Goal: Task Accomplishment & Management: Use online tool/utility

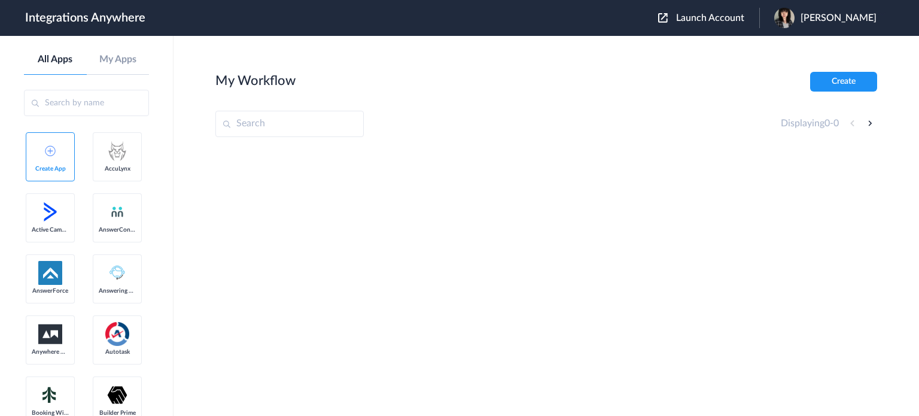
click at [744, 20] on span "Launch Account" at bounding box center [710, 18] width 68 height 10
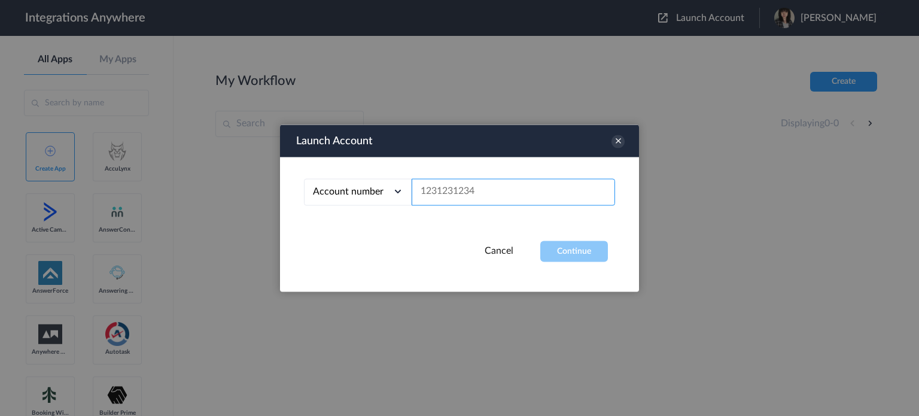
click at [449, 193] on input "text" at bounding box center [513, 191] width 203 height 27
paste input "3475340436"
type input "3475340436"
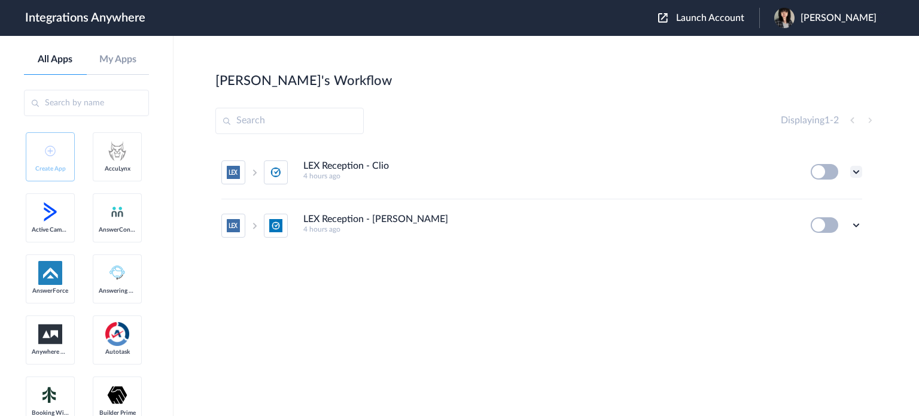
click at [856, 170] on icon at bounding box center [856, 172] width 12 height 12
click at [828, 200] on li "Edit" at bounding box center [823, 199] width 78 height 22
click at [857, 224] on icon at bounding box center [856, 225] width 12 height 12
click at [827, 251] on li "Edit" at bounding box center [823, 253] width 78 height 22
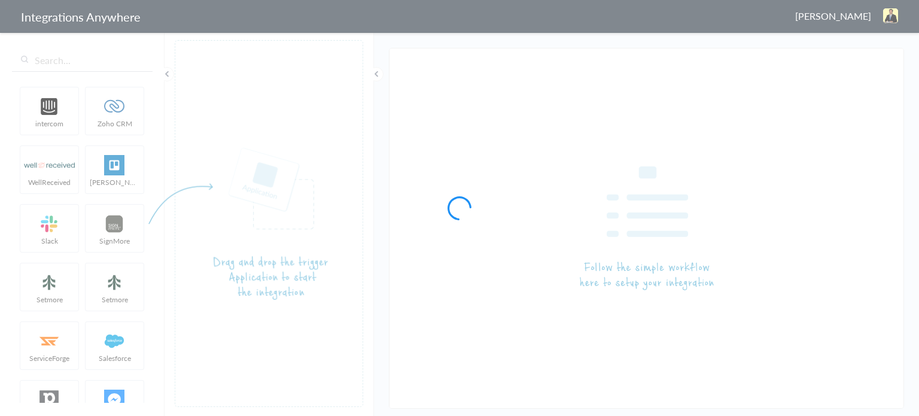
type input "LEX Reception - Clio"
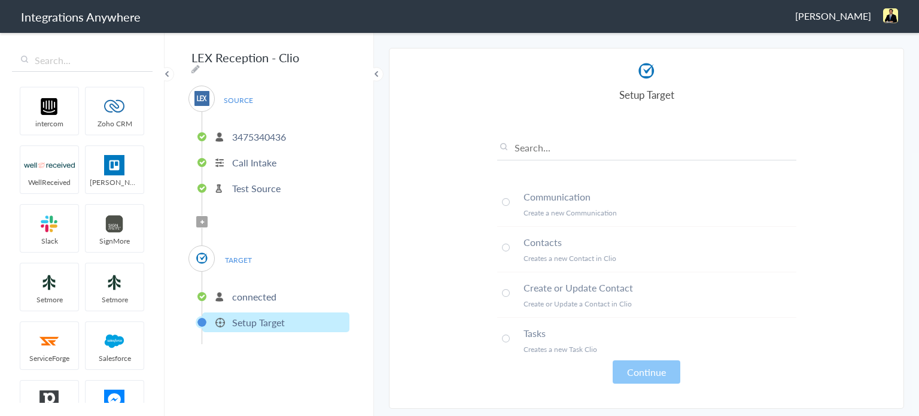
click at [202, 220] on icon at bounding box center [202, 222] width 4 height 5
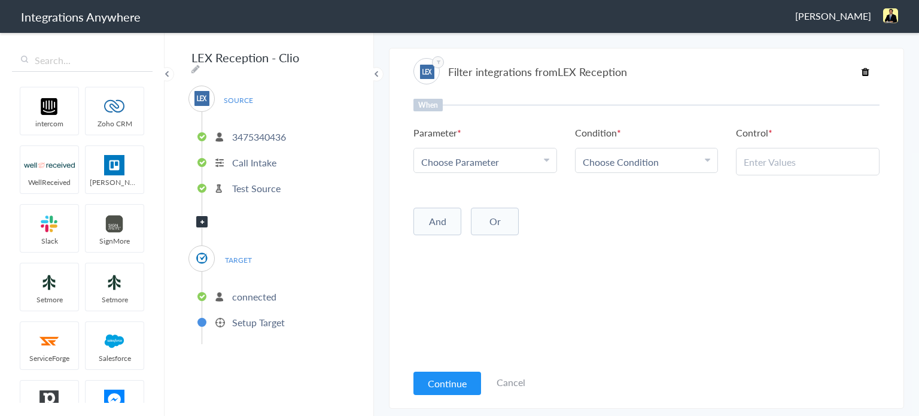
click at [529, 148] on link "Choose Parameter" at bounding box center [485, 160] width 142 height 24
click at [484, 187] on input "text" at bounding box center [485, 195] width 142 height 26
type input "call clos"
click at [502, 220] on link "Call Closing Note" at bounding box center [485, 221] width 142 height 26
click at [638, 156] on span "Choose Condition" at bounding box center [621, 162] width 76 height 14
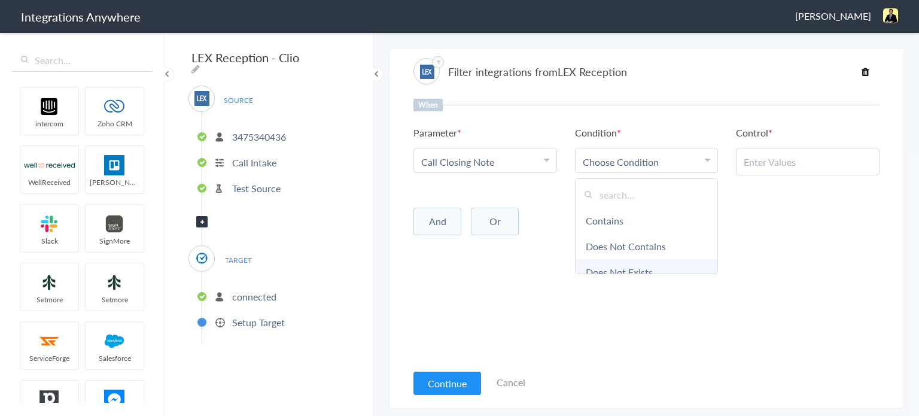
click at [635, 269] on link "Does Not Exists" at bounding box center [646, 272] width 142 height 26
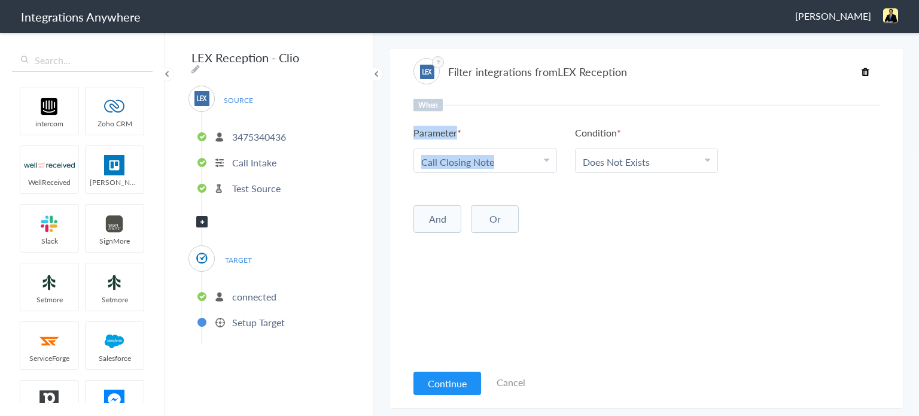
drag, startPoint x: 411, startPoint y: 164, endPoint x: 533, endPoint y: 165, distance: 122.0
click at [533, 165] on section "Filter integrations from LEX Reception When Parameter Choose Parameter Call Clo…" at bounding box center [646, 228] width 515 height 361
click at [611, 203] on div "And Or Add Filter" at bounding box center [646, 218] width 466 height 30
drag, startPoint x: 404, startPoint y: 162, endPoint x: 525, endPoint y: 171, distance: 121.2
click at [525, 171] on section "Filter integrations from LEX Reception When Parameter Choose Parameter Call Clo…" at bounding box center [646, 228] width 515 height 361
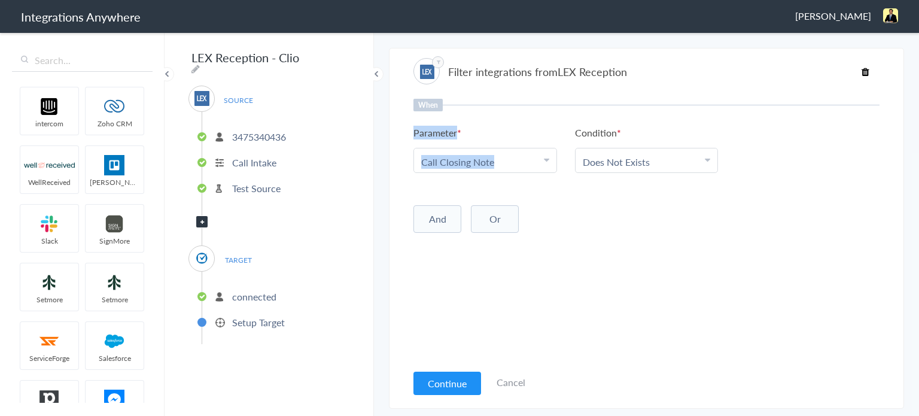
click at [452, 229] on button "And" at bounding box center [437, 219] width 48 height 28
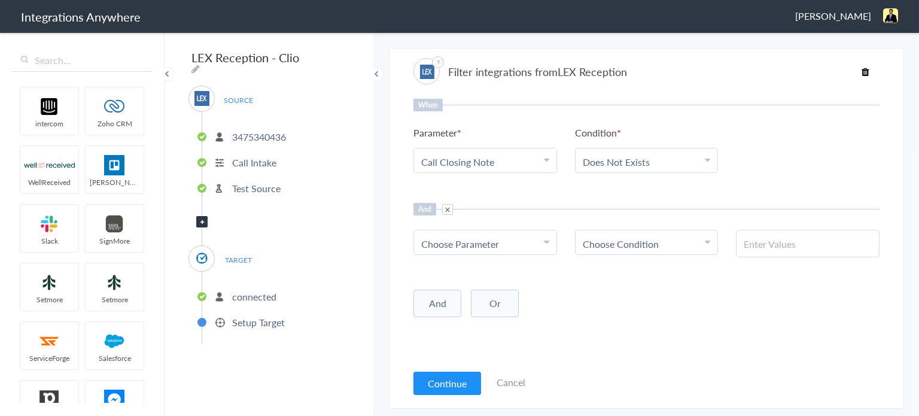
click at [467, 237] on span "Choose Parameter" at bounding box center [460, 244] width 78 height 14
click at [465, 279] on input "text" at bounding box center [485, 277] width 142 height 26
type input "Call t"
click at [470, 307] on link "Call Type" at bounding box center [485, 303] width 142 height 26
click at [666, 242] on div "Choose Condition" at bounding box center [647, 244] width 128 height 14
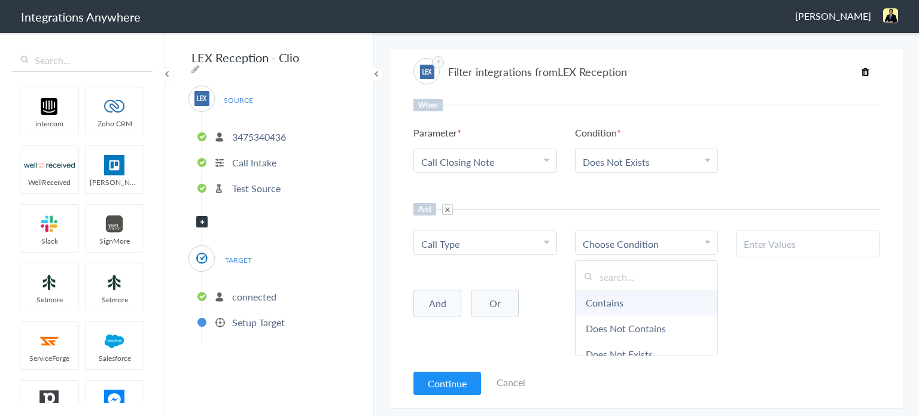
click at [645, 305] on link "Contains" at bounding box center [646, 303] width 142 height 26
click at [761, 246] on input "text" at bounding box center [808, 244] width 128 height 14
paste input "Existing Client"
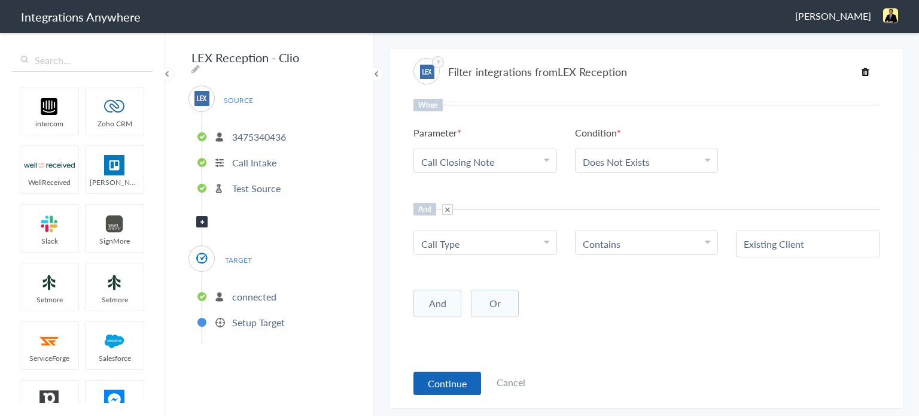
type input "Existing Client"
click at [462, 386] on button "Continue" at bounding box center [447, 382] width 68 height 23
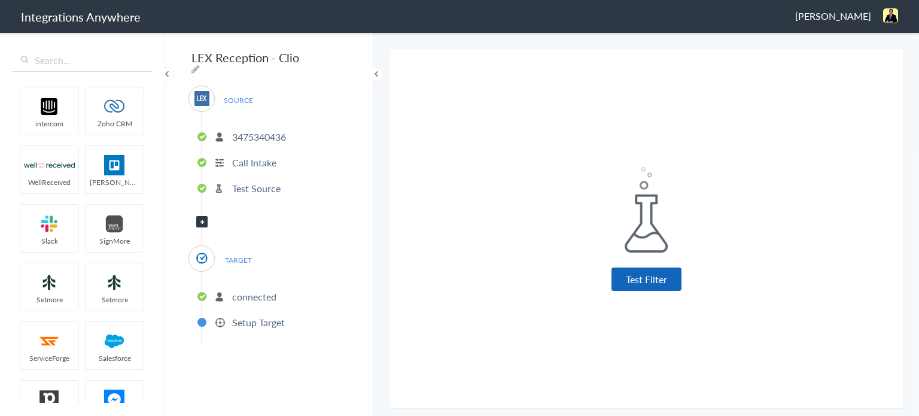
click at [657, 282] on button "Test Filter" at bounding box center [646, 278] width 70 height 23
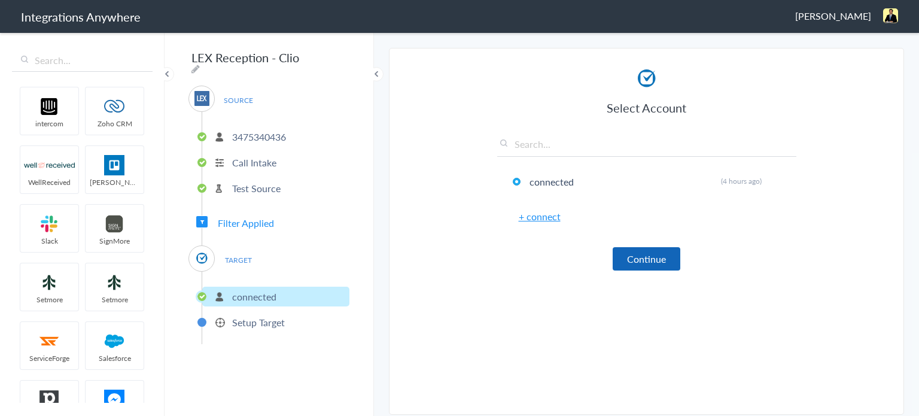
click at [658, 252] on button "Continue" at bounding box center [647, 258] width 68 height 23
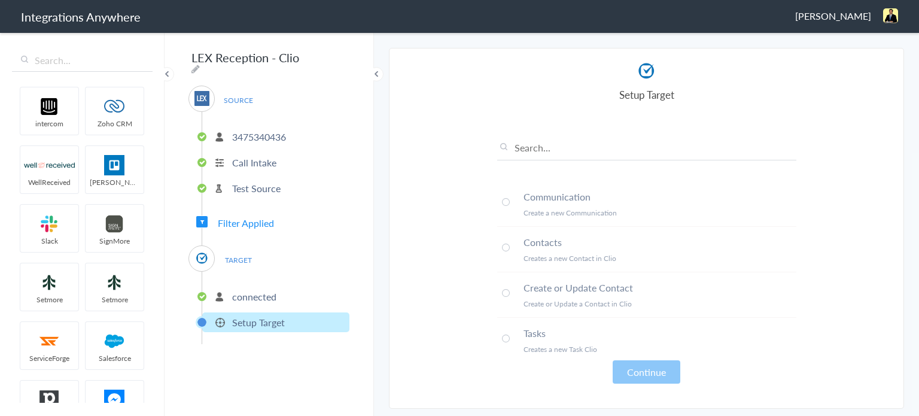
scroll to position [2, 0]
click at [506, 197] on span at bounding box center [506, 200] width 8 height 8
click at [658, 367] on button "Continue" at bounding box center [647, 371] width 68 height 23
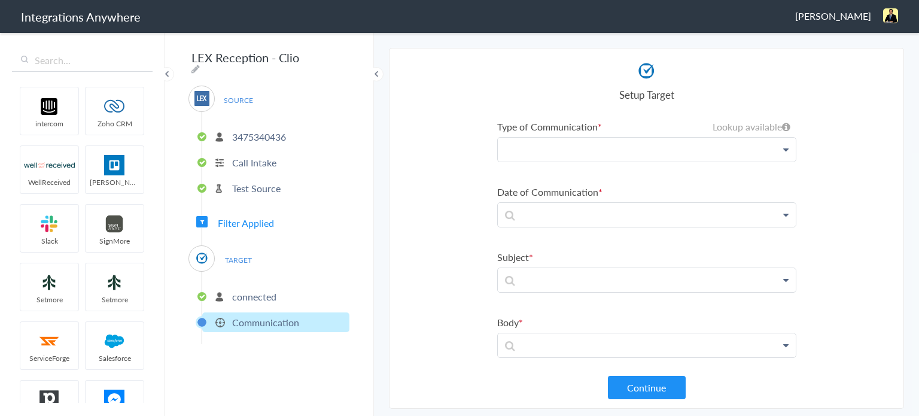
click at [659, 145] on p at bounding box center [647, 150] width 298 height 24
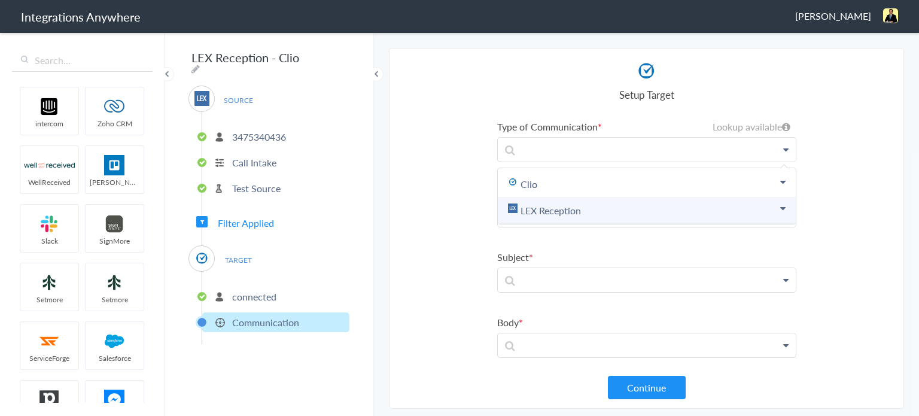
click at [628, 206] on link "LEX Reception" at bounding box center [647, 210] width 298 height 26
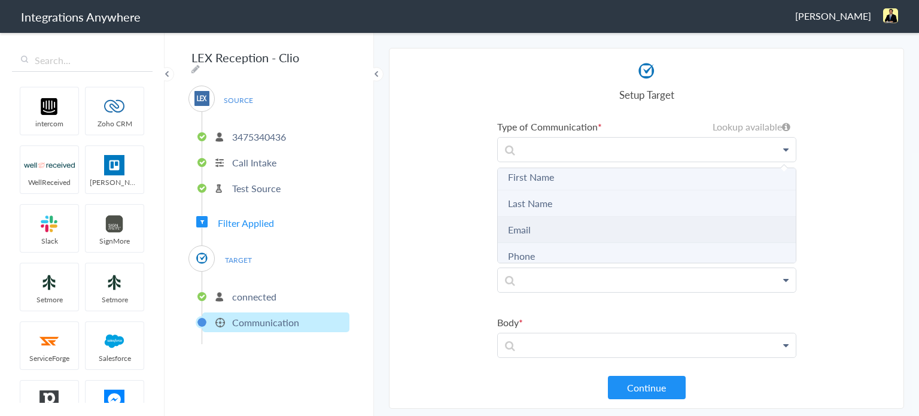
scroll to position [0, 0]
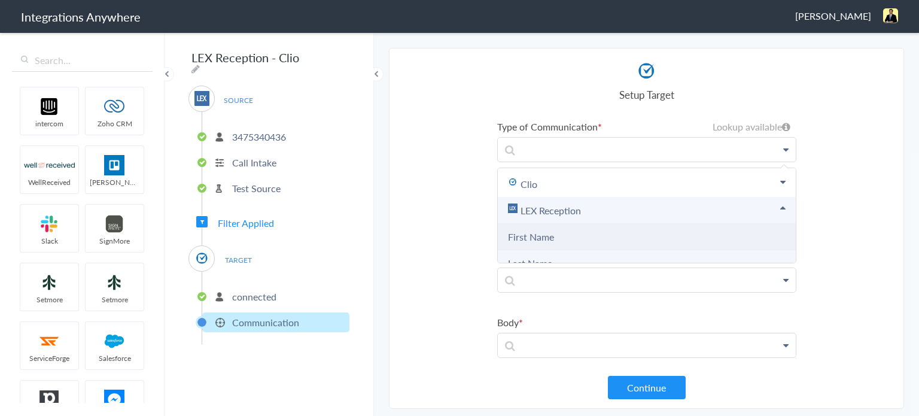
click at [581, 234] on Name "First Name" at bounding box center [647, 237] width 298 height 26
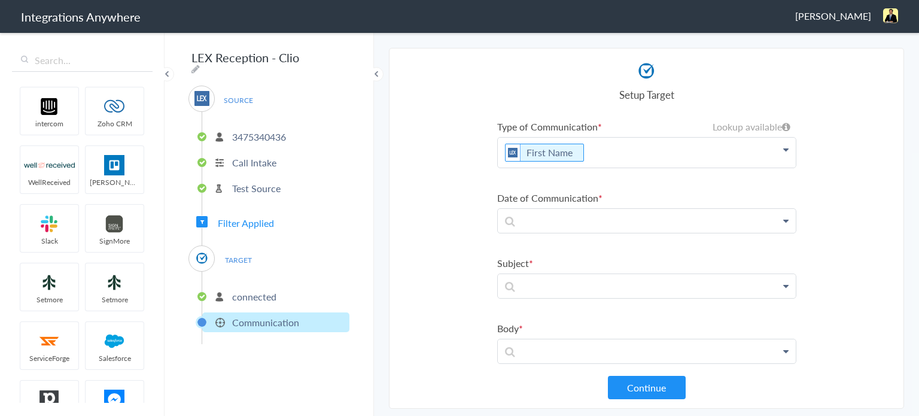
click at [645, 159] on p "First Name" at bounding box center [647, 153] width 298 height 30
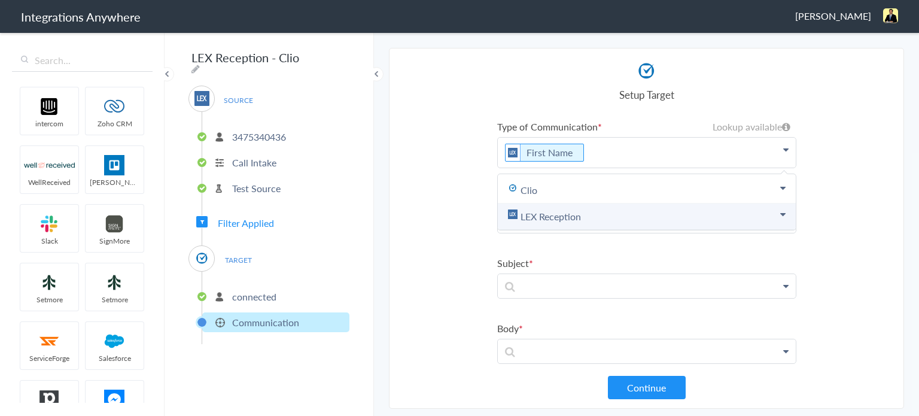
click at [614, 224] on link "LEX Reception" at bounding box center [647, 216] width 298 height 26
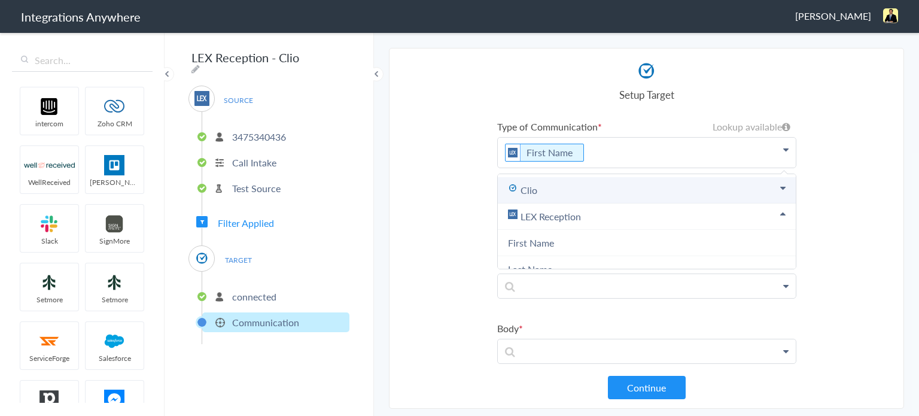
click at [577, 190] on link "Clio" at bounding box center [647, 190] width 298 height 26
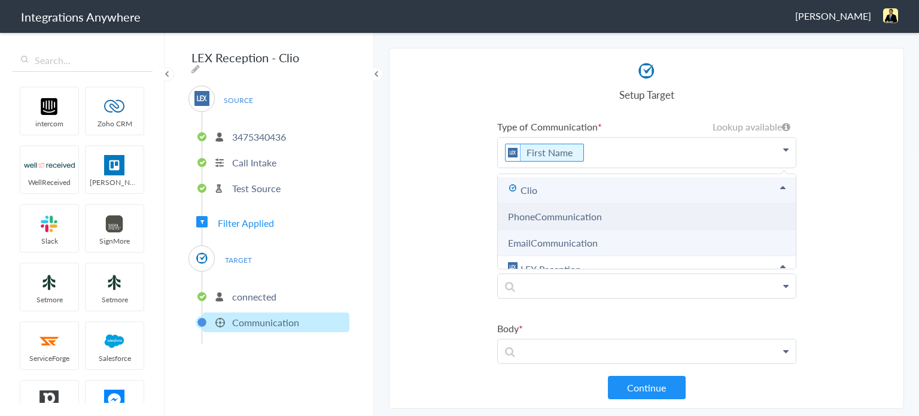
click at [581, 218] on link "PhoneCommunication" at bounding box center [555, 216] width 94 height 14
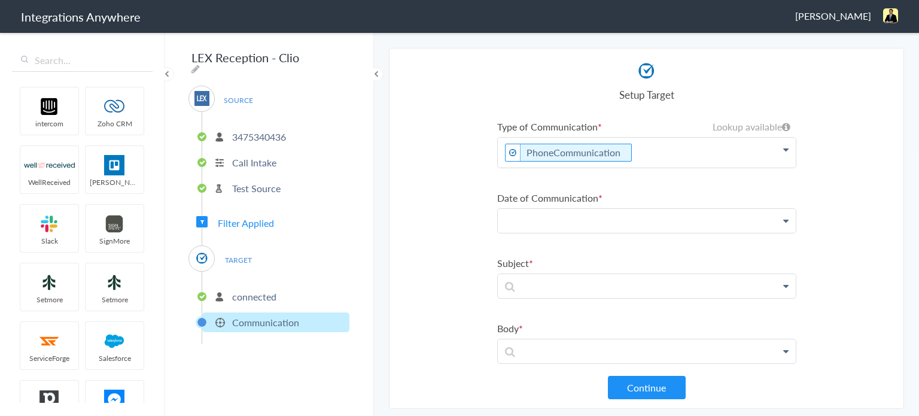
click at [578, 220] on p at bounding box center [647, 221] width 298 height 24
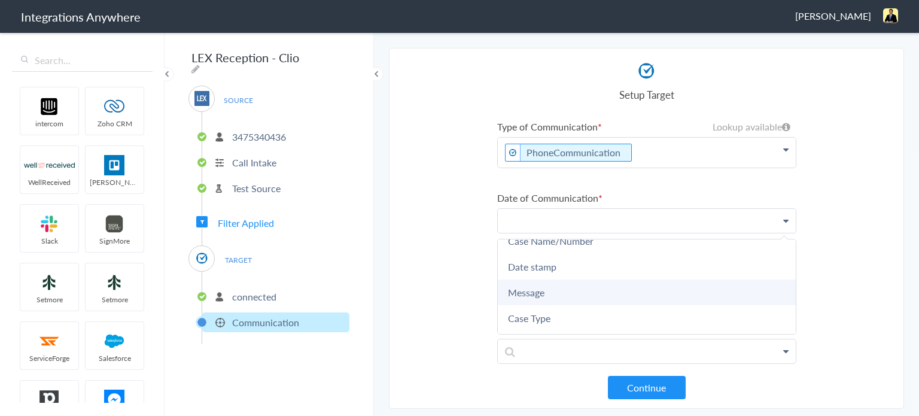
scroll to position [120, 0]
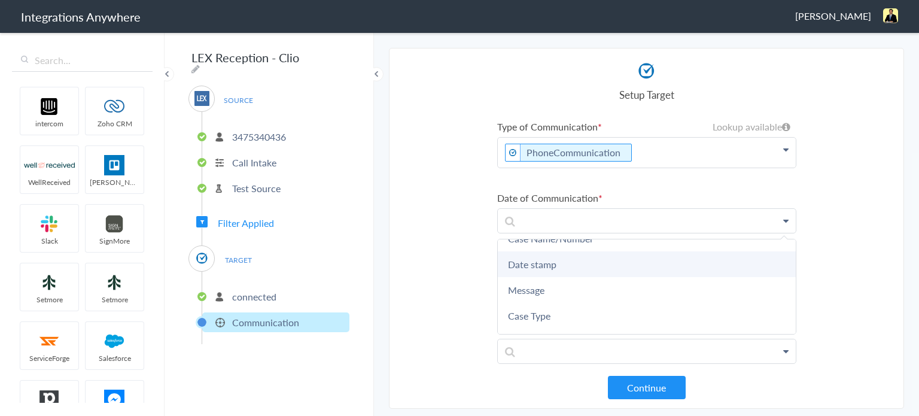
click at [553, 259] on link "Date stamp" at bounding box center [647, 264] width 298 height 26
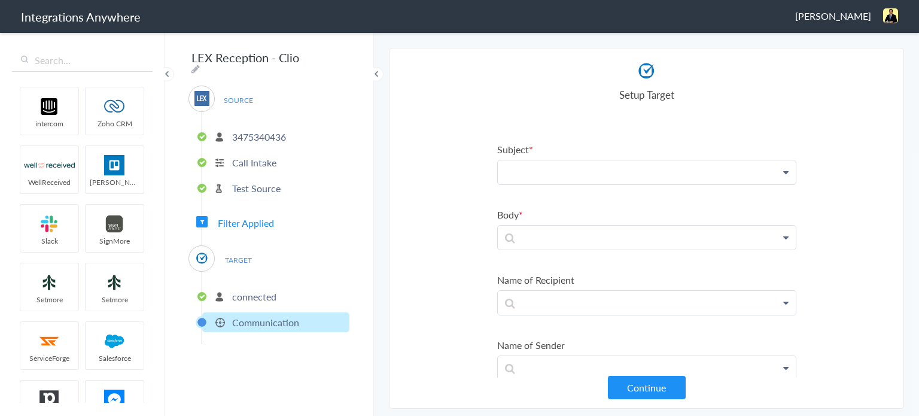
click at [569, 173] on p at bounding box center [647, 172] width 298 height 24
click at [464, 215] on section "Select Account 3475340436 Rename Delete (4 hours ago) + connect Continue Setup …" at bounding box center [646, 228] width 515 height 361
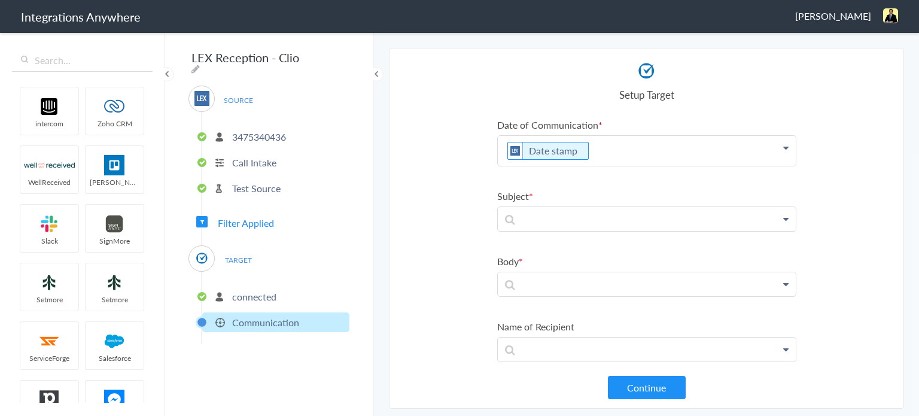
scroll to position [60, 0]
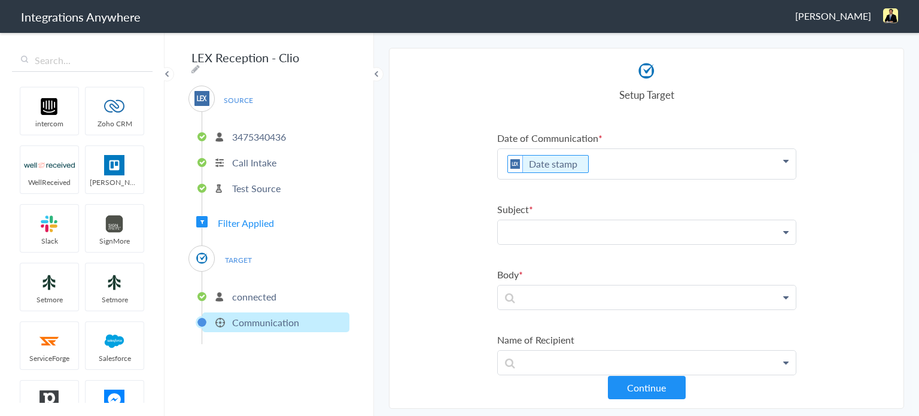
click at [561, 233] on p at bounding box center [647, 232] width 298 height 24
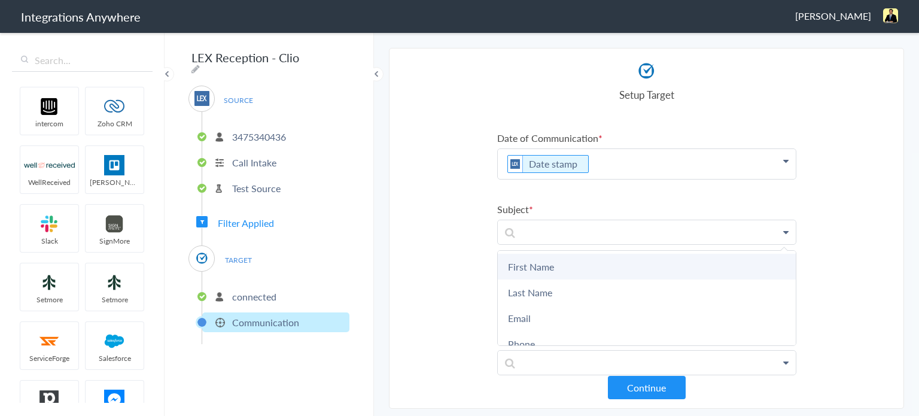
click at [563, 270] on link "First Name" at bounding box center [647, 267] width 298 height 26
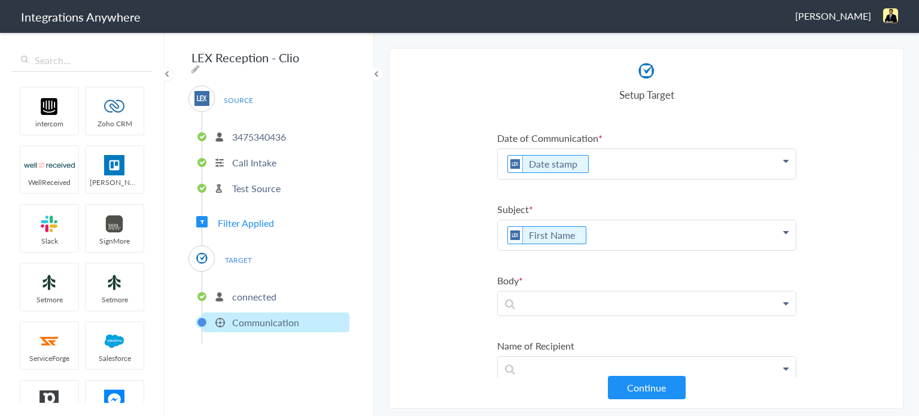
click at [627, 224] on p "First Name" at bounding box center [647, 235] width 298 height 30
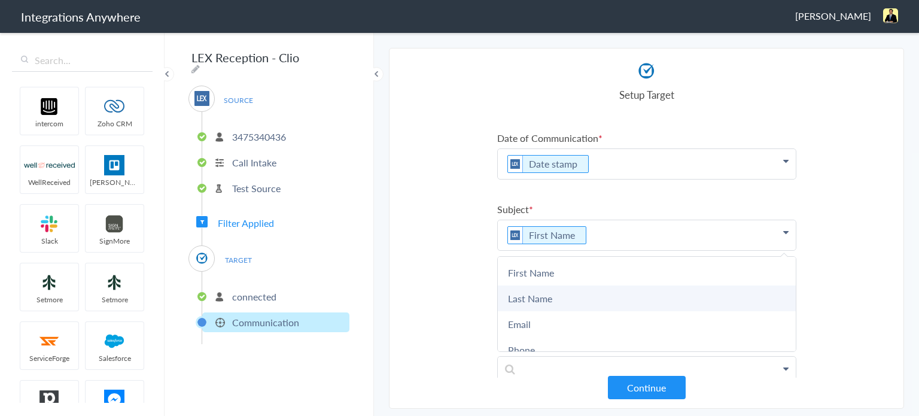
click at [565, 294] on link "Last Name" at bounding box center [647, 298] width 298 height 26
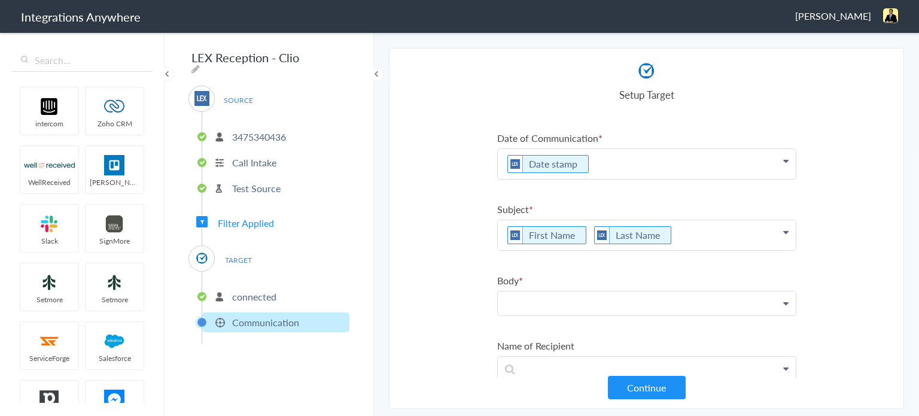
click at [550, 306] on p at bounding box center [647, 303] width 298 height 24
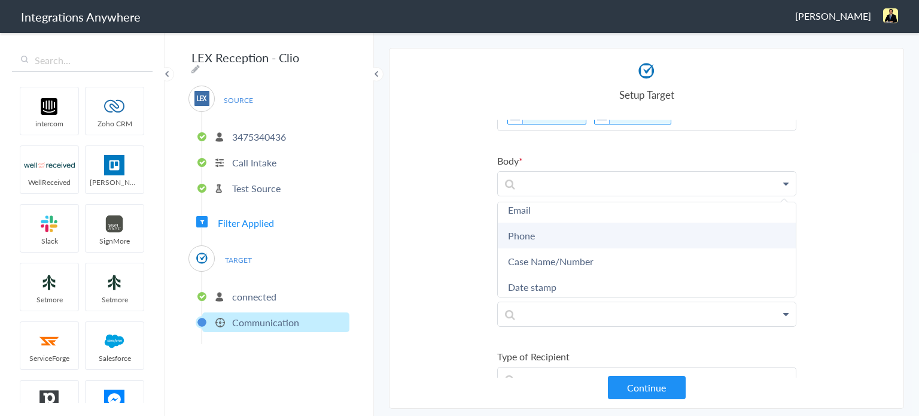
click at [548, 231] on link "Phone" at bounding box center [647, 236] width 298 height 26
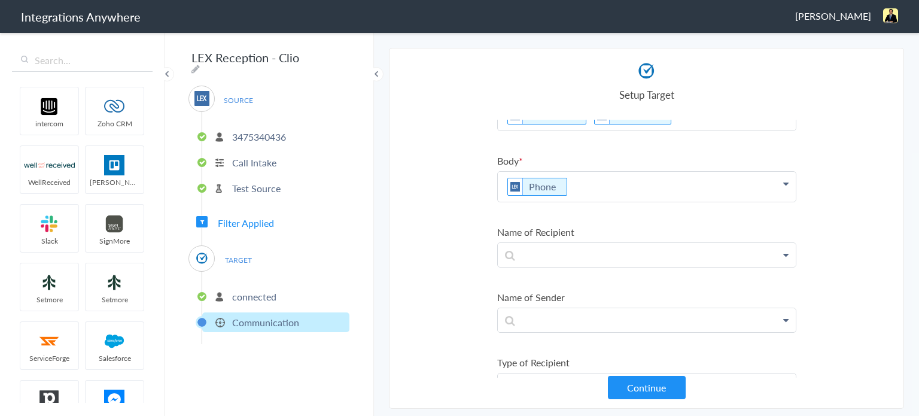
click at [618, 175] on p "Phone" at bounding box center [647, 187] width 298 height 30
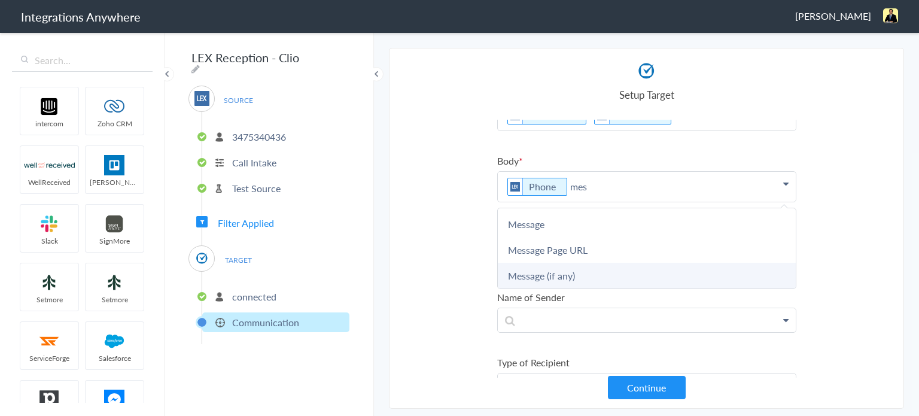
scroll to position [0, 0]
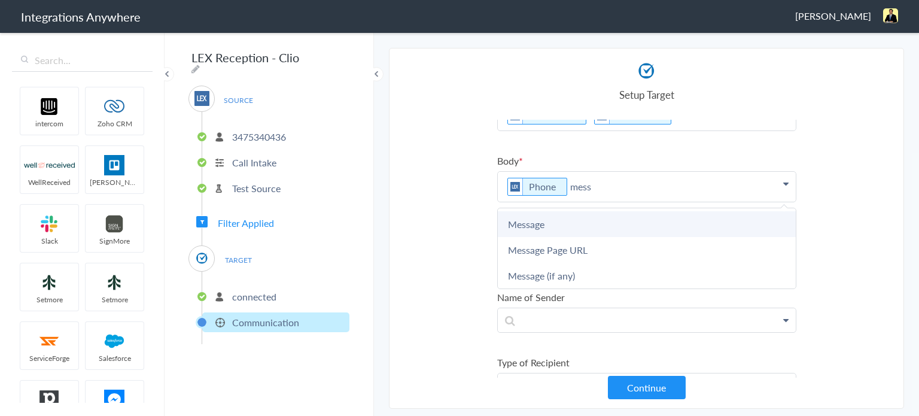
click at [549, 216] on link "Message" at bounding box center [647, 224] width 298 height 26
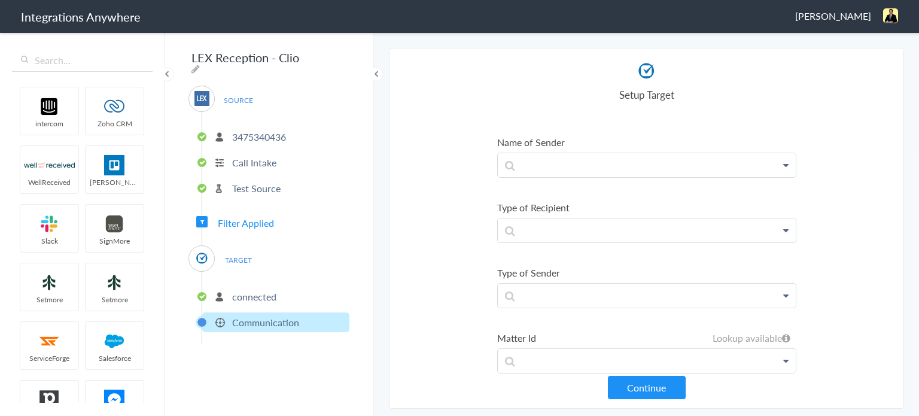
scroll to position [345, 0]
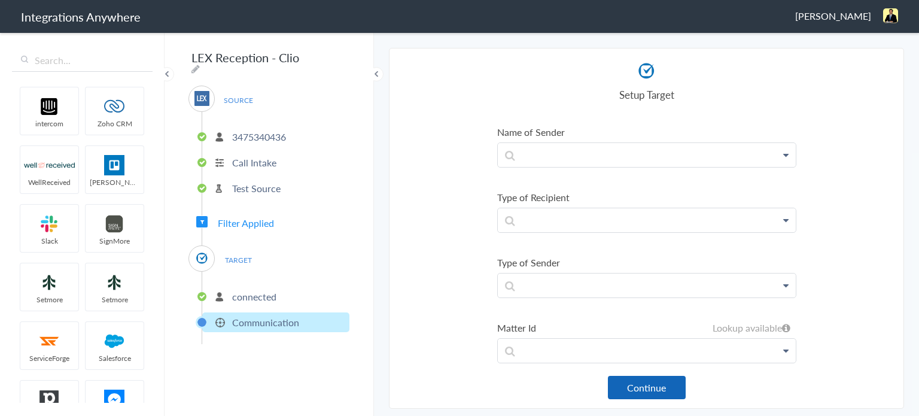
click at [662, 388] on button "Continue" at bounding box center [647, 387] width 78 height 23
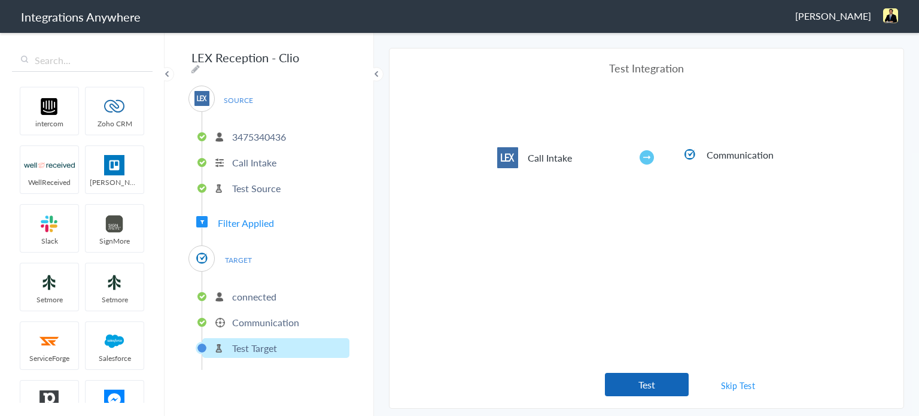
click at [660, 385] on button "Test" at bounding box center [647, 384] width 84 height 23
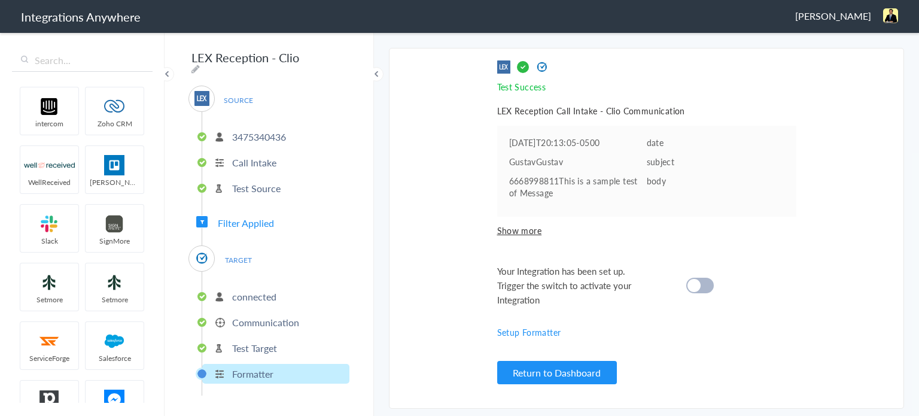
click at [699, 282] on cite at bounding box center [693, 285] width 13 height 13
click at [589, 382] on button "Return to Dashboard" at bounding box center [557, 372] width 120 height 23
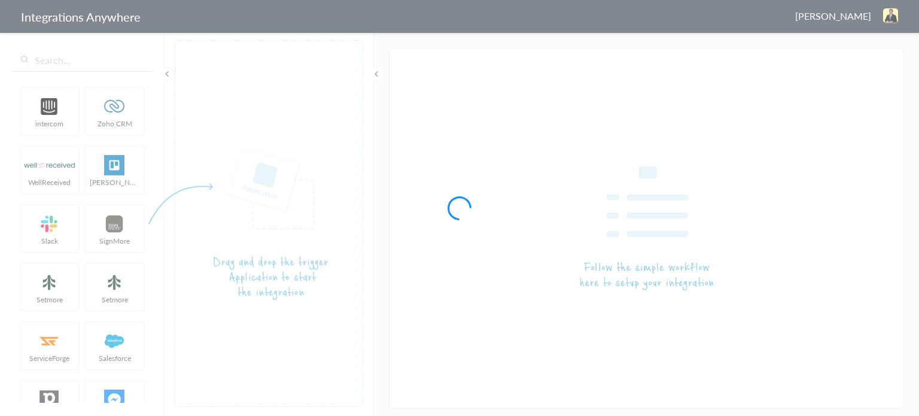
type input "LEX Reception - Clio Grow"
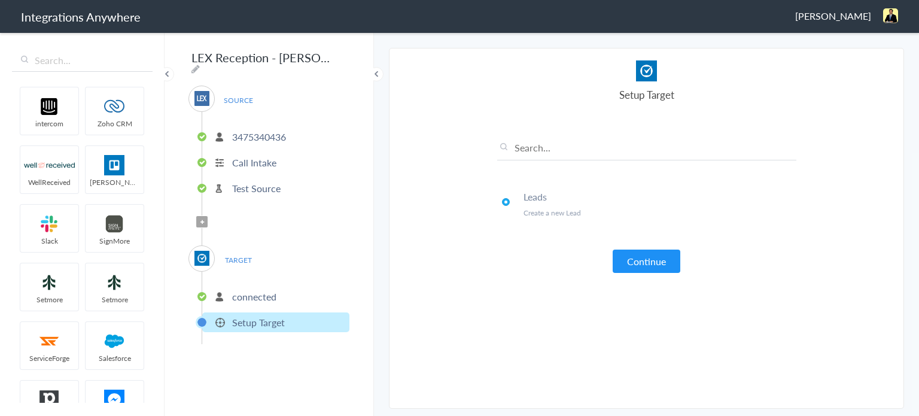
click at [203, 220] on icon at bounding box center [202, 222] width 4 height 5
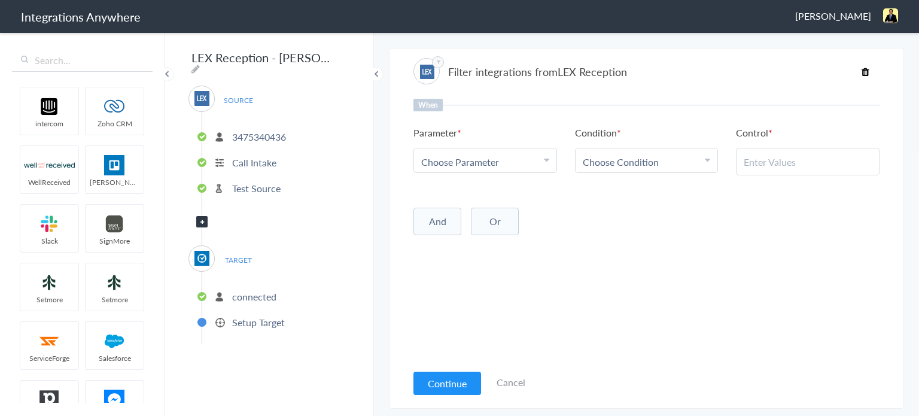
click at [493, 172] on ul "Parameter Choose Parameter First Name Last Name Email Phone Case Name/Number Da…" at bounding box center [646, 151] width 466 height 50
click at [515, 162] on div "Choose Parameter" at bounding box center [485, 162] width 128 height 14
click at [489, 186] on input "text" at bounding box center [485, 195] width 142 height 26
type input "call c"
drag, startPoint x: 500, startPoint y: 227, endPoint x: 510, endPoint y: 223, distance: 10.7
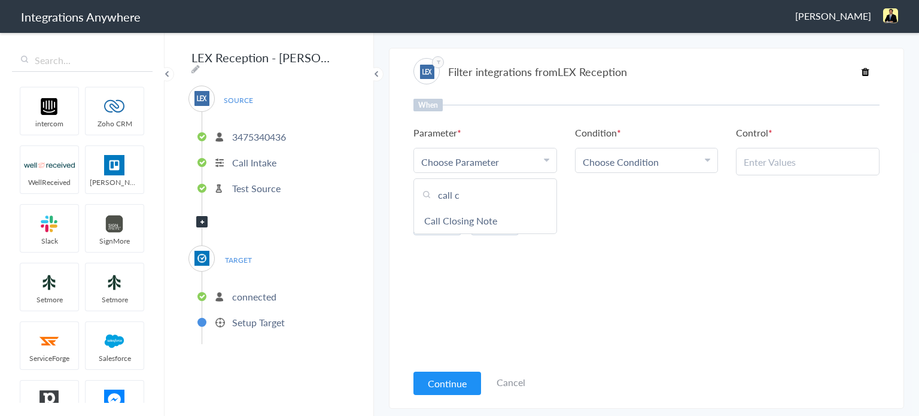
click at [500, 227] on link "Call Closing Note" at bounding box center [485, 221] width 142 height 26
click at [634, 149] on link "Choose Condition" at bounding box center [646, 160] width 142 height 24
click at [643, 263] on link "Does Not Exists" at bounding box center [646, 272] width 142 height 26
click at [447, 217] on button "And" at bounding box center [437, 219] width 48 height 28
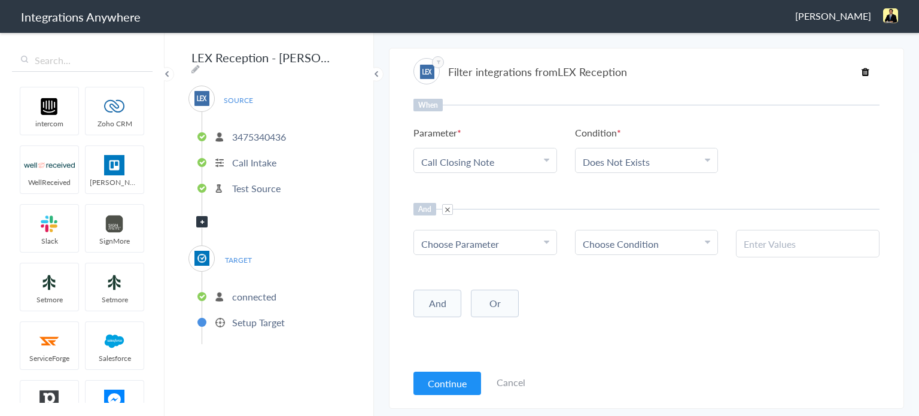
click at [461, 254] on ul "Choose Parameter First Name Last Name Email Phone Case Name/Number Date stamp M…" at bounding box center [646, 244] width 466 height 28
click at [465, 242] on span "Choose Parameter" at bounding box center [460, 244] width 78 height 14
click at [467, 241] on span "Choose Parameter" at bounding box center [460, 244] width 78 height 14
click at [464, 270] on input "text" at bounding box center [485, 277] width 142 height 26
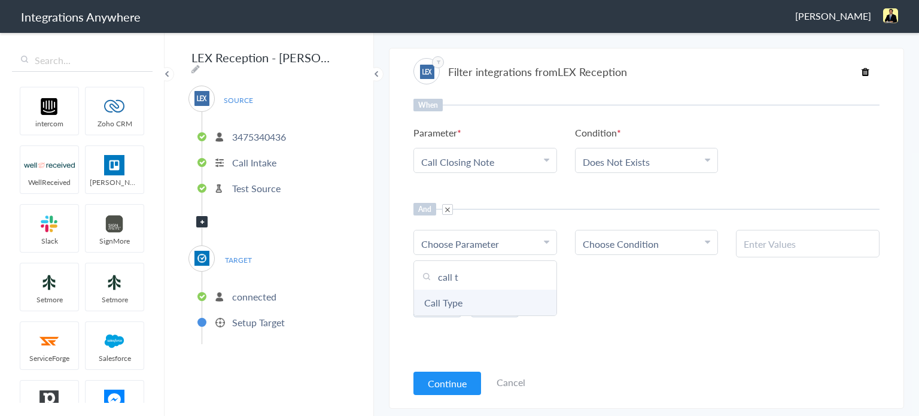
type input "call t"
click at [481, 298] on link "Call Type" at bounding box center [485, 303] width 142 height 26
click at [658, 245] on div "Choose Condition" at bounding box center [647, 244] width 128 height 14
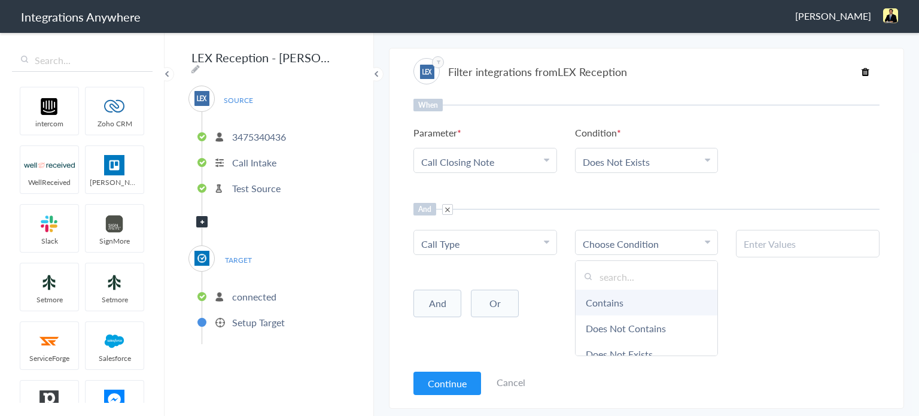
click at [629, 296] on link "Contains" at bounding box center [646, 303] width 142 height 26
click at [790, 239] on input "text" at bounding box center [808, 244] width 128 height 14
paste input "New Client"
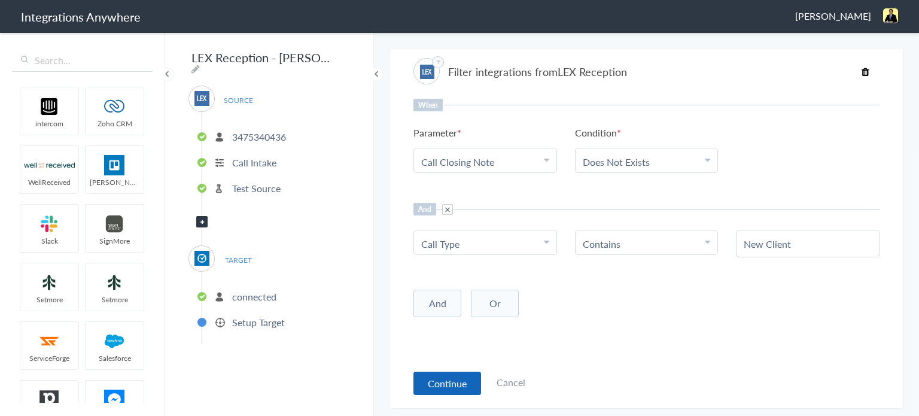
type input "New Client"
click at [438, 382] on button "Continue" at bounding box center [447, 382] width 68 height 23
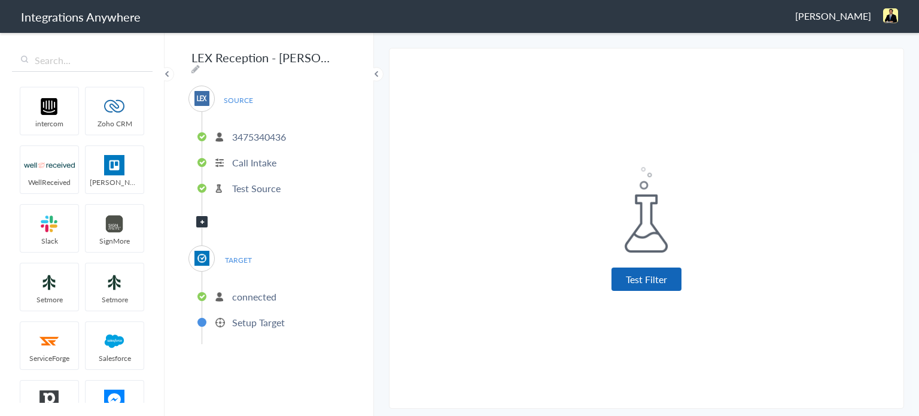
click at [648, 282] on button "Test Filter" at bounding box center [646, 278] width 70 height 23
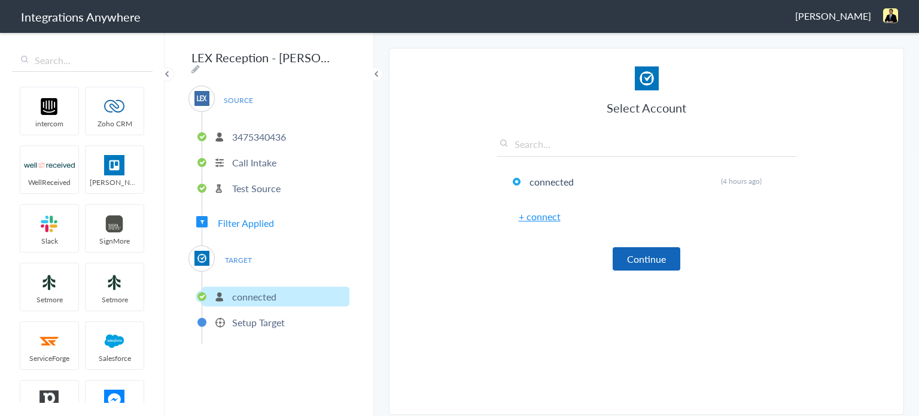
click at [657, 258] on button "Continue" at bounding box center [647, 258] width 68 height 23
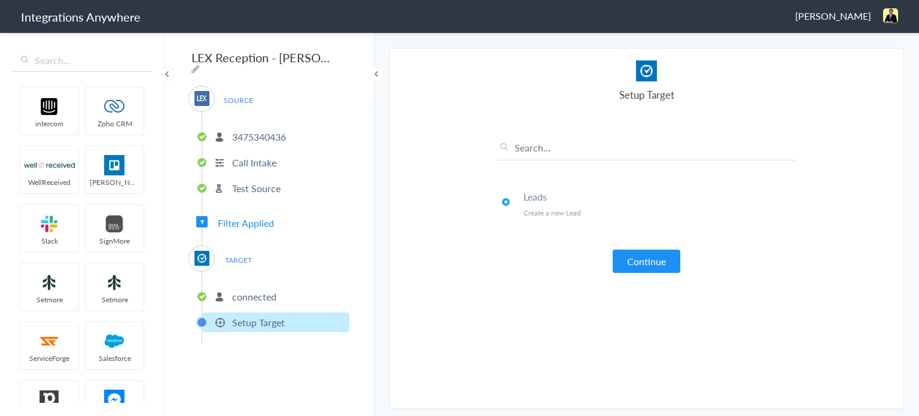
click at [657, 258] on button "Continue" at bounding box center [647, 260] width 68 height 23
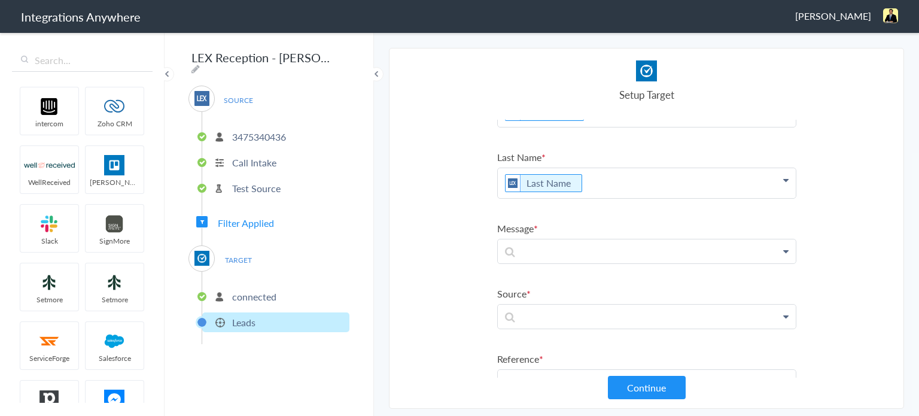
scroll to position [60, 0]
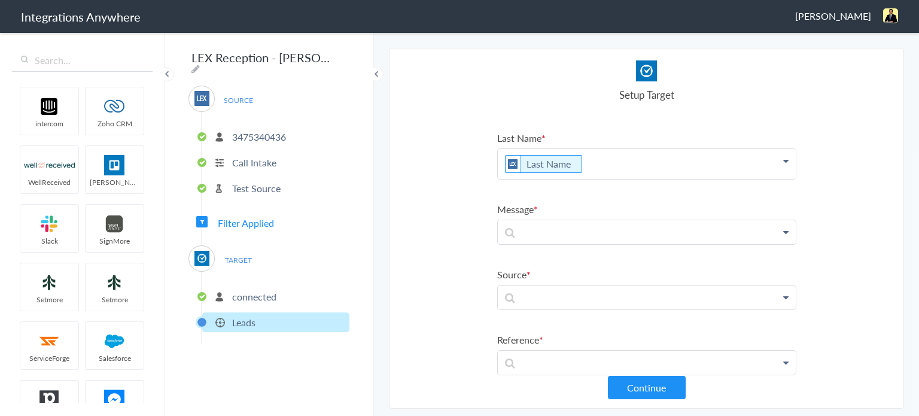
click at [567, 206] on label "Message" at bounding box center [646, 209] width 299 height 14
click at [577, 232] on p at bounding box center [647, 232] width 298 height 24
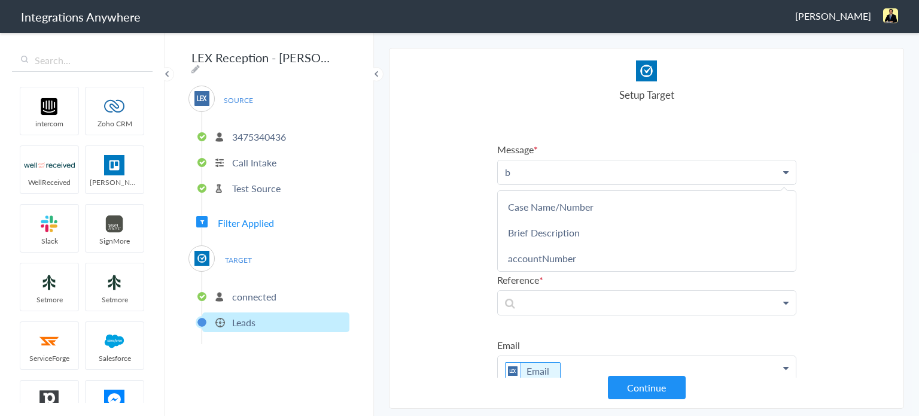
scroll to position [0, 0]
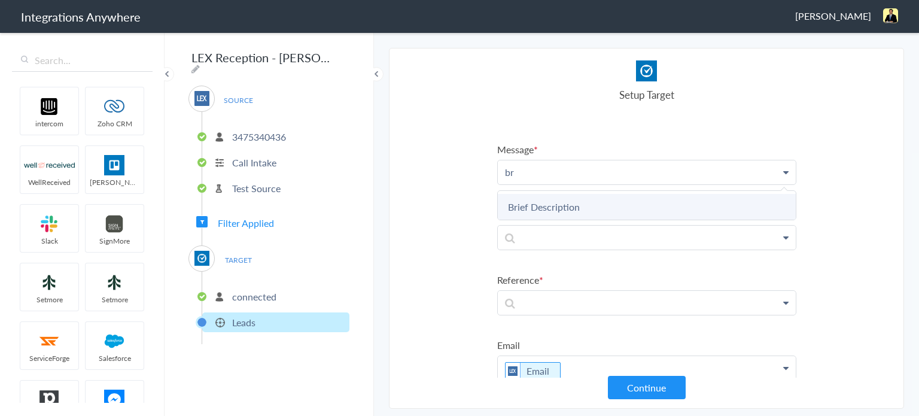
click at [565, 208] on link "Brief Description" at bounding box center [647, 207] width 298 height 26
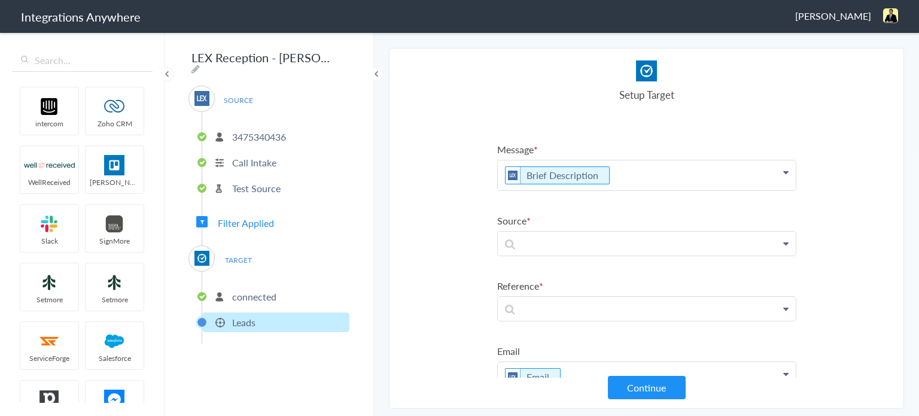
click at [499, 169] on p "Brief Description" at bounding box center [647, 175] width 298 height 30
click at [636, 160] on div "t Brief Description First Name Last Name Email Phone Case Name/Number Date stam…" at bounding box center [646, 175] width 299 height 31
click at [631, 168] on p "t Brief Description" at bounding box center [647, 175] width 298 height 30
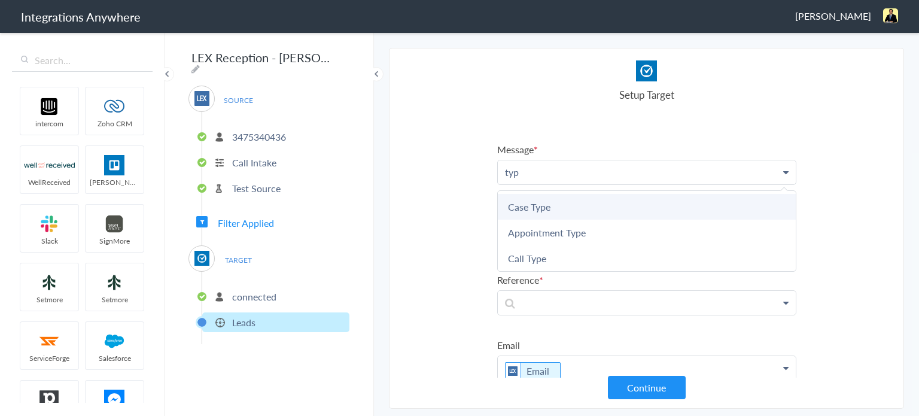
click at [598, 203] on link "Case Type" at bounding box center [647, 207] width 298 height 26
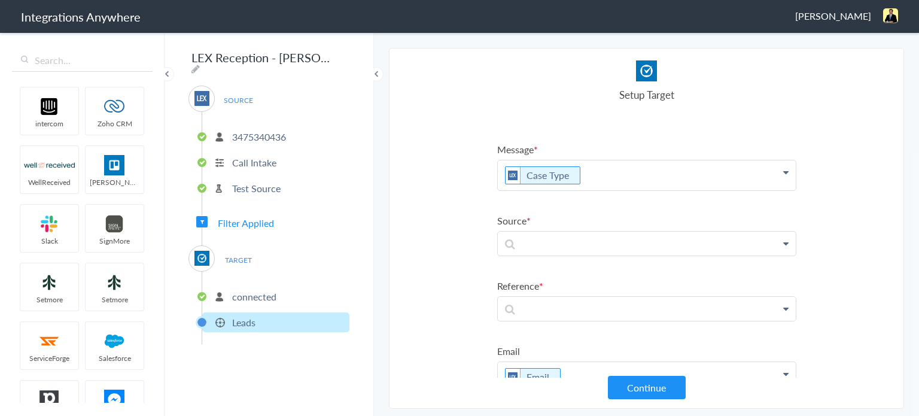
click at [610, 169] on p "Case Type" at bounding box center [647, 175] width 298 height 30
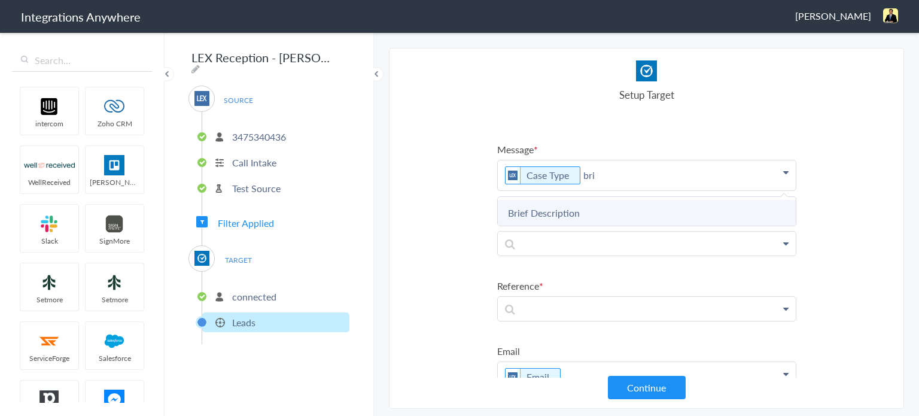
click at [588, 212] on link "Brief Description" at bounding box center [647, 213] width 298 height 26
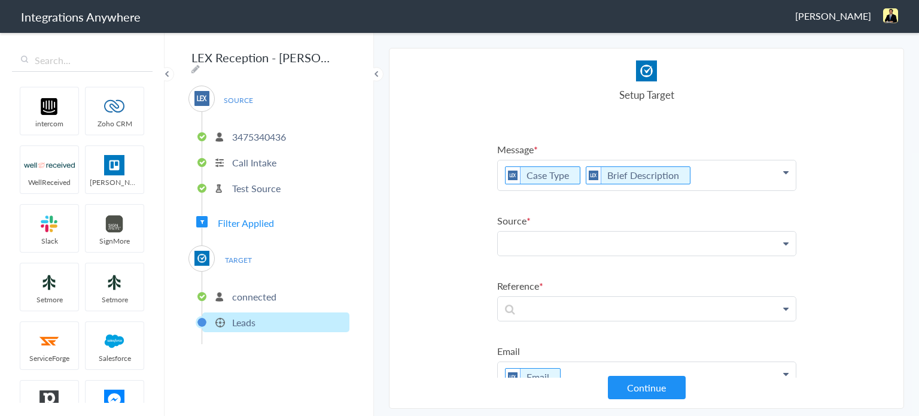
click at [582, 245] on p at bounding box center [647, 243] width 298 height 24
click at [596, 304] on p at bounding box center [647, 309] width 298 height 24
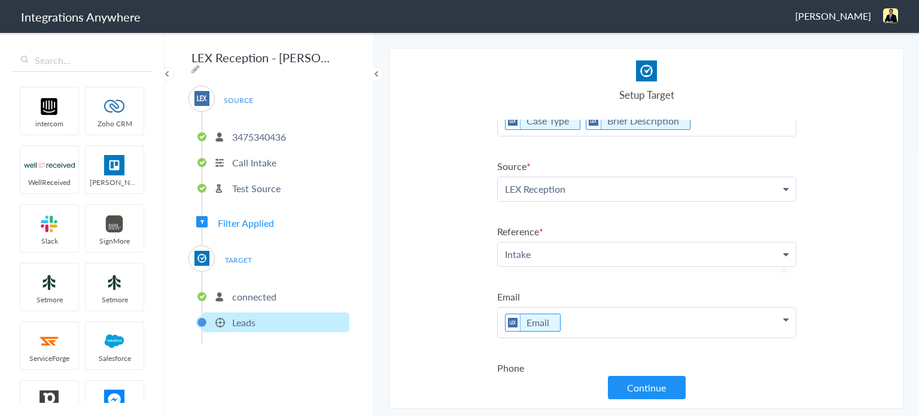
scroll to position [221, 0]
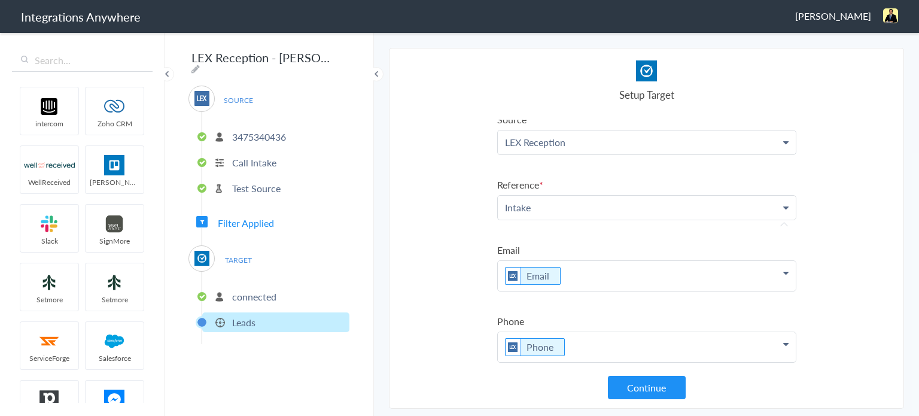
click at [658, 390] on button "Continue" at bounding box center [647, 387] width 78 height 23
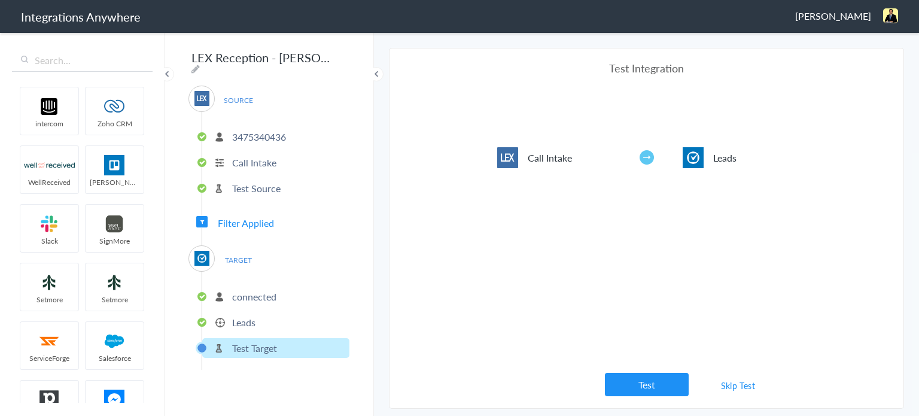
click at [659, 390] on button "Test" at bounding box center [647, 384] width 84 height 23
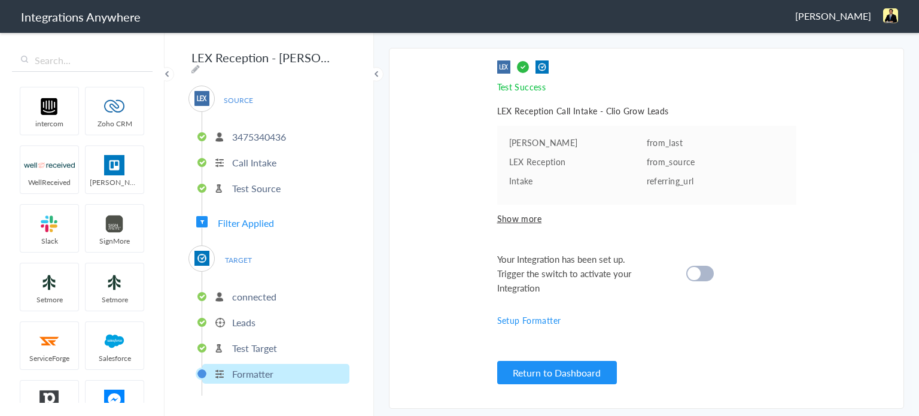
click at [696, 269] on cite at bounding box center [693, 273] width 13 height 13
click at [587, 376] on button "Return to Dashboard" at bounding box center [557, 372] width 120 height 23
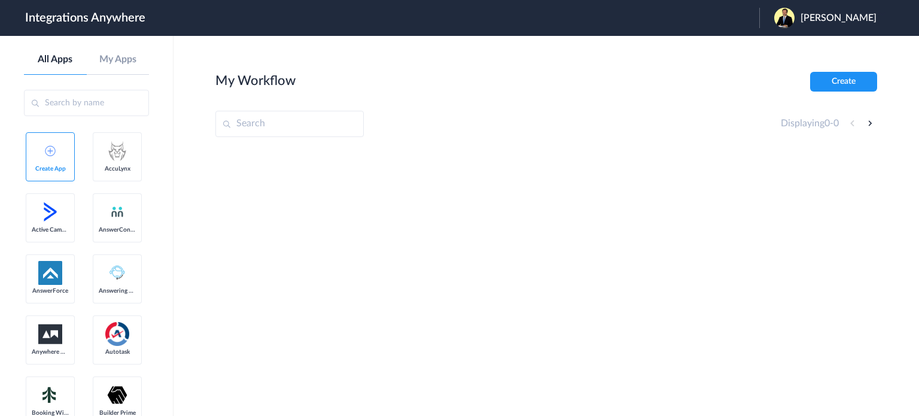
click at [840, 20] on span "[PERSON_NAME]" at bounding box center [838, 18] width 76 height 11
click at [790, 51] on link "Logout" at bounding box center [780, 48] width 25 height 8
click at [744, 19] on span "Launch Account" at bounding box center [710, 18] width 68 height 10
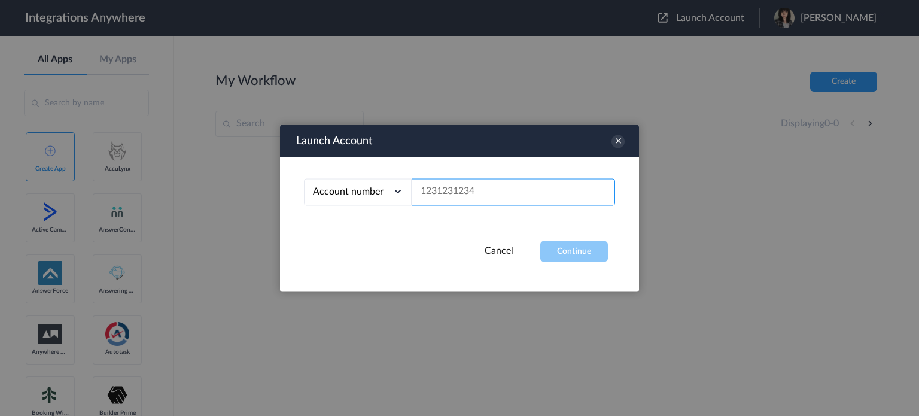
click at [451, 189] on input "text" at bounding box center [513, 191] width 203 height 27
paste input "New Client"
type input "New Client"
click at [476, 189] on input "text" at bounding box center [513, 191] width 203 height 27
paste input "3475340436"
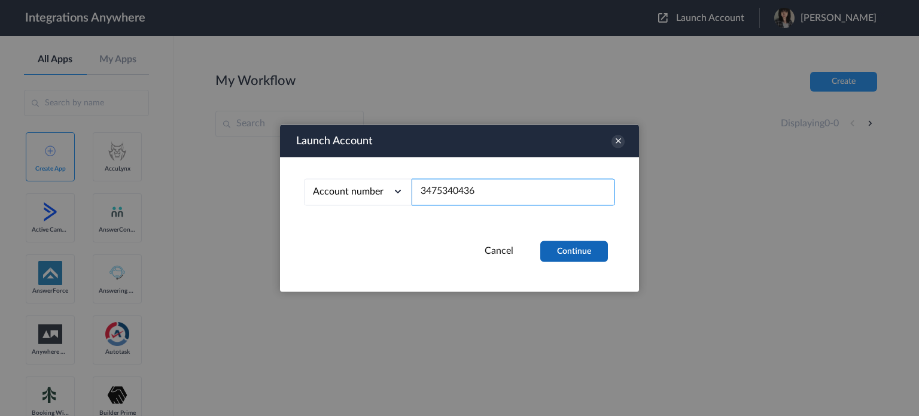
type input "3475340436"
click at [575, 255] on button "Continue" at bounding box center [574, 250] width 68 height 21
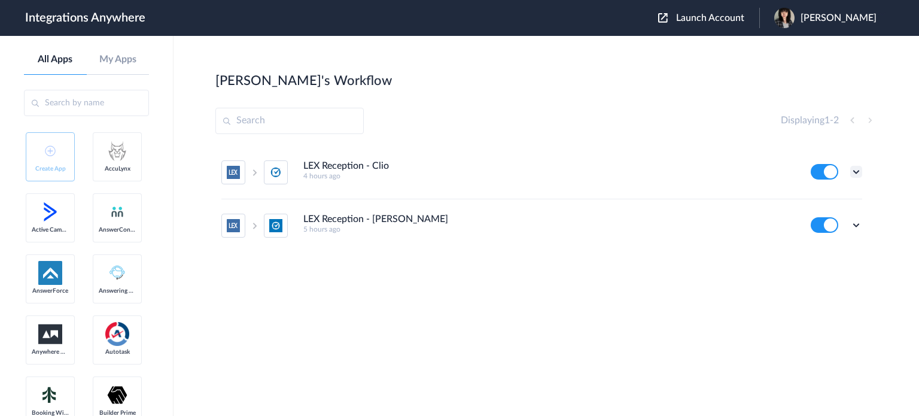
click at [857, 171] on icon at bounding box center [856, 172] width 12 height 12
click at [821, 220] on link "Task history" at bounding box center [821, 221] width 57 height 8
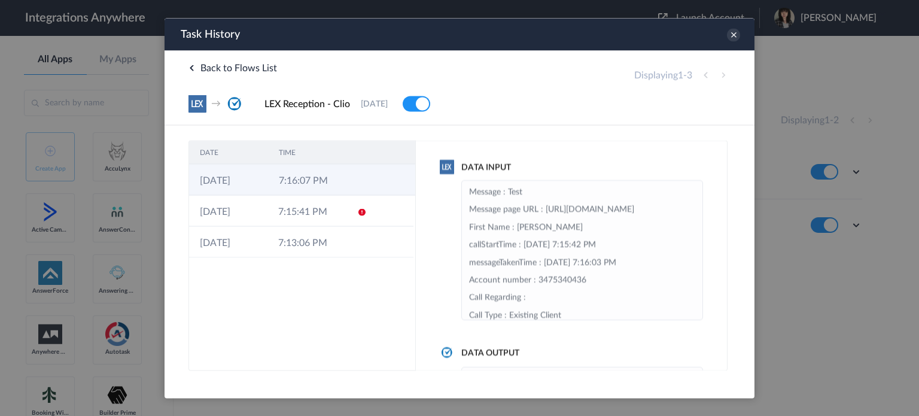
click at [291, 184] on td "7:16:07 PM" at bounding box center [307, 179] width 79 height 31
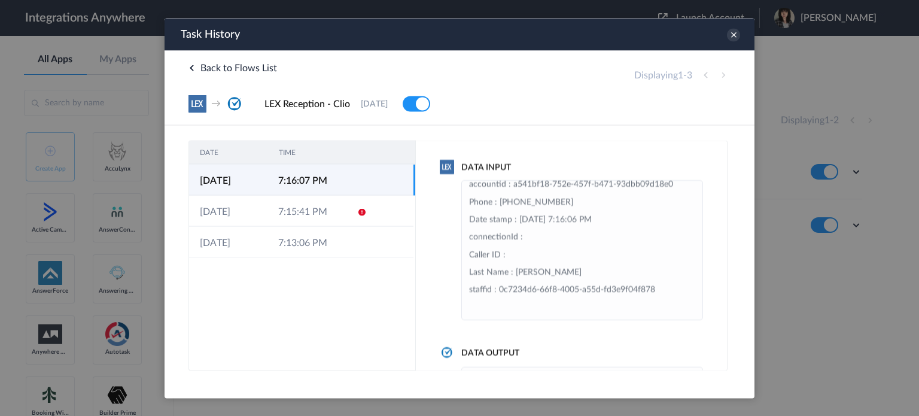
scroll to position [167, 0]
click at [735, 32] on icon at bounding box center [733, 34] width 13 height 13
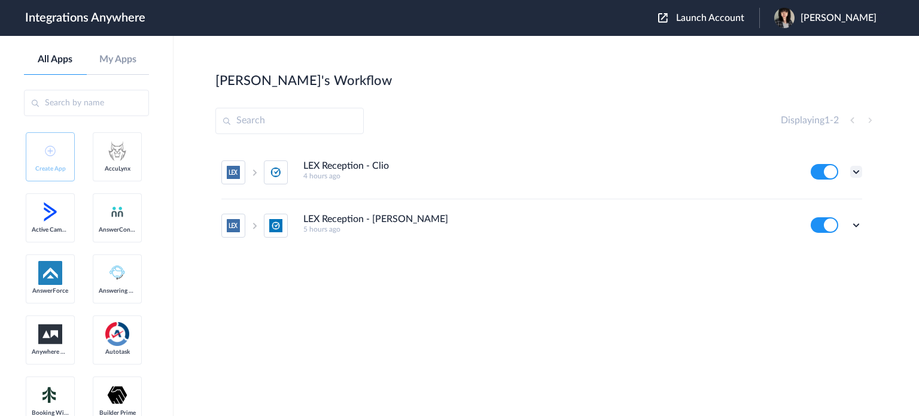
click at [853, 172] on icon at bounding box center [856, 172] width 12 height 12
click at [835, 221] on link "Task history" at bounding box center [821, 221] width 57 height 8
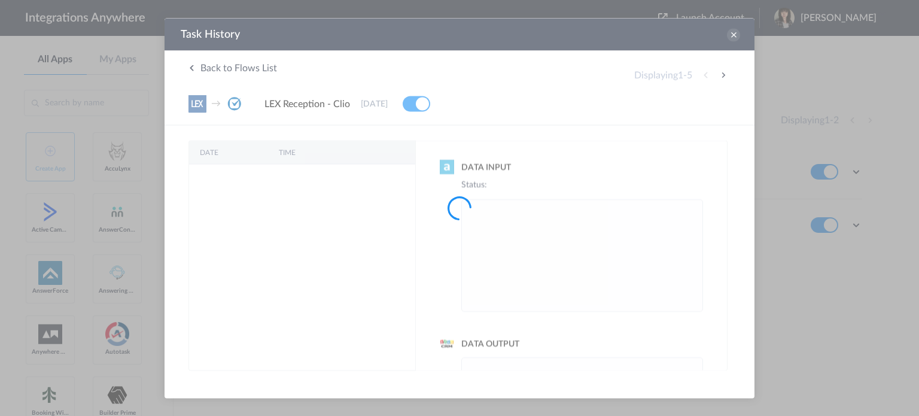
scroll to position [0, 0]
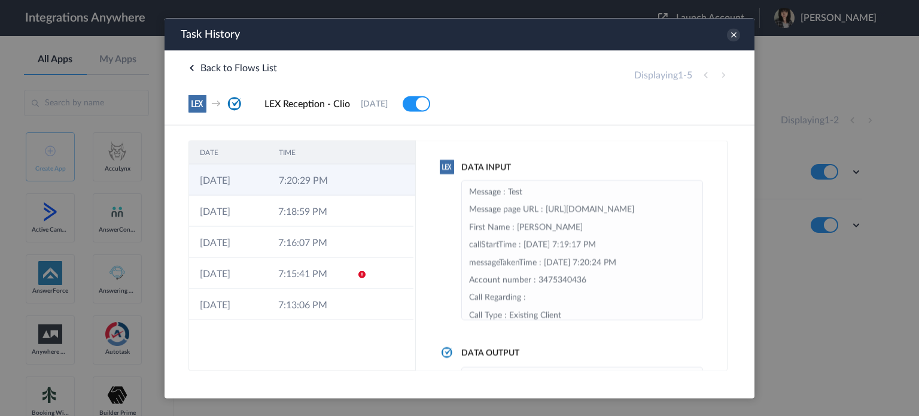
click at [343, 186] on td "7:20:29 PM" at bounding box center [307, 179] width 79 height 31
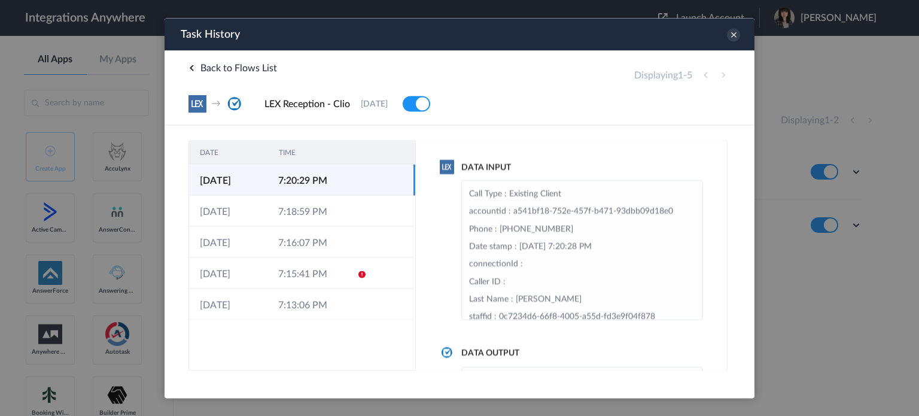
scroll to position [48, 0]
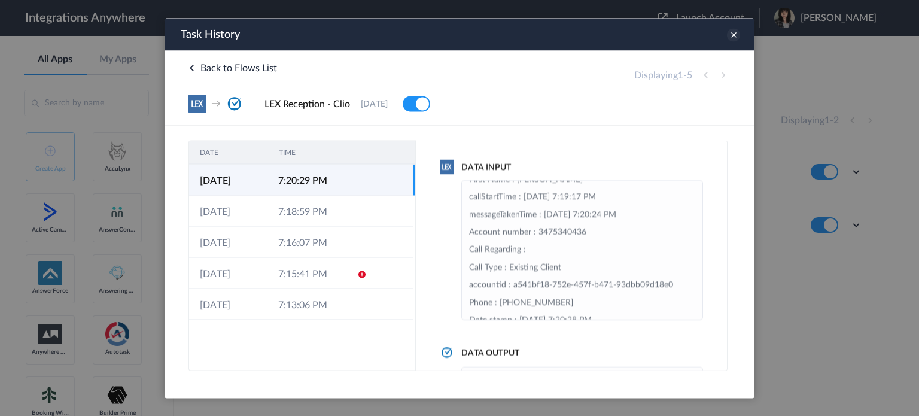
click at [733, 38] on icon at bounding box center [733, 34] width 13 height 13
